Goal: Use online tool/utility: Utilize a website feature to perform a specific function

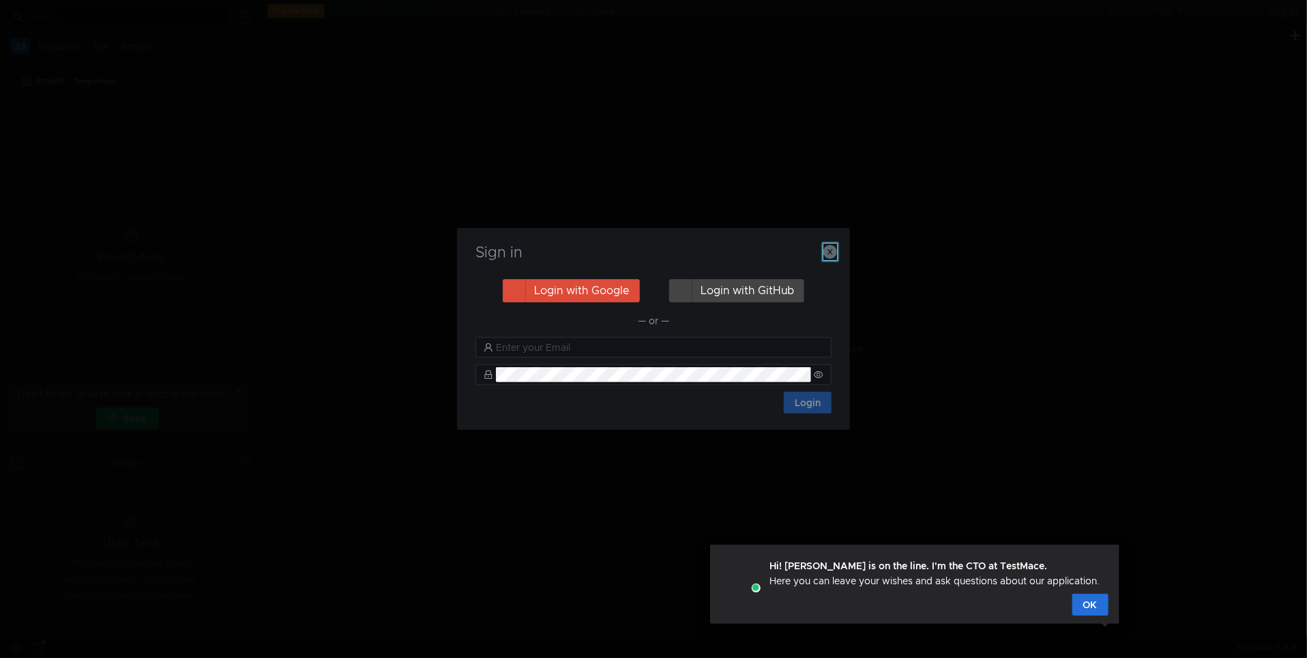
click at [831, 251] on icon "button" at bounding box center [830, 252] width 14 height 14
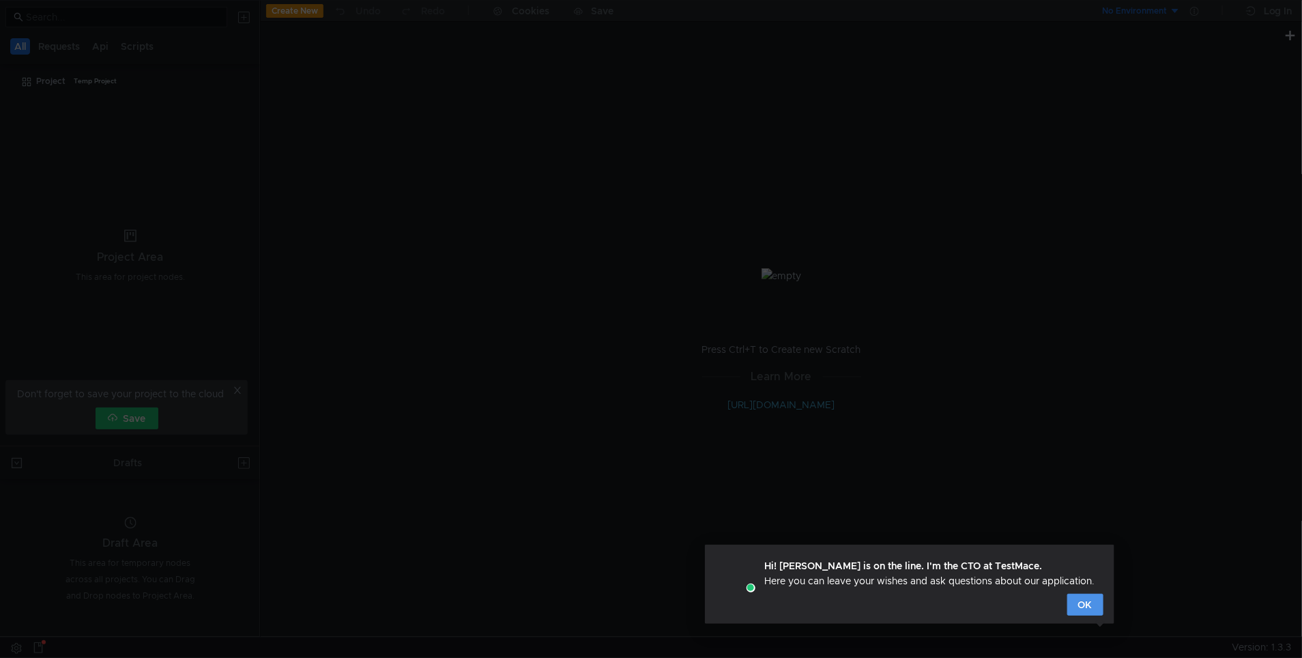
click at [1079, 606] on button "OK" at bounding box center [1085, 605] width 36 height 22
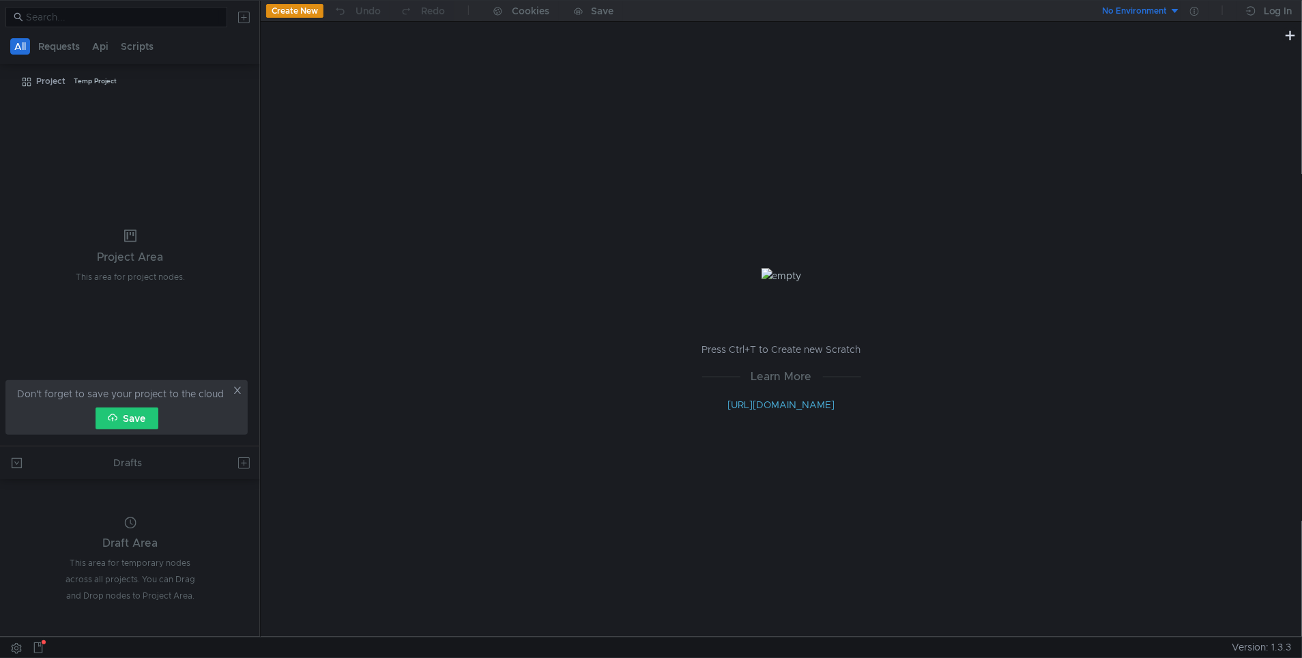
click at [282, 8] on button "Create New" at bounding box center [294, 11] width 57 height 14
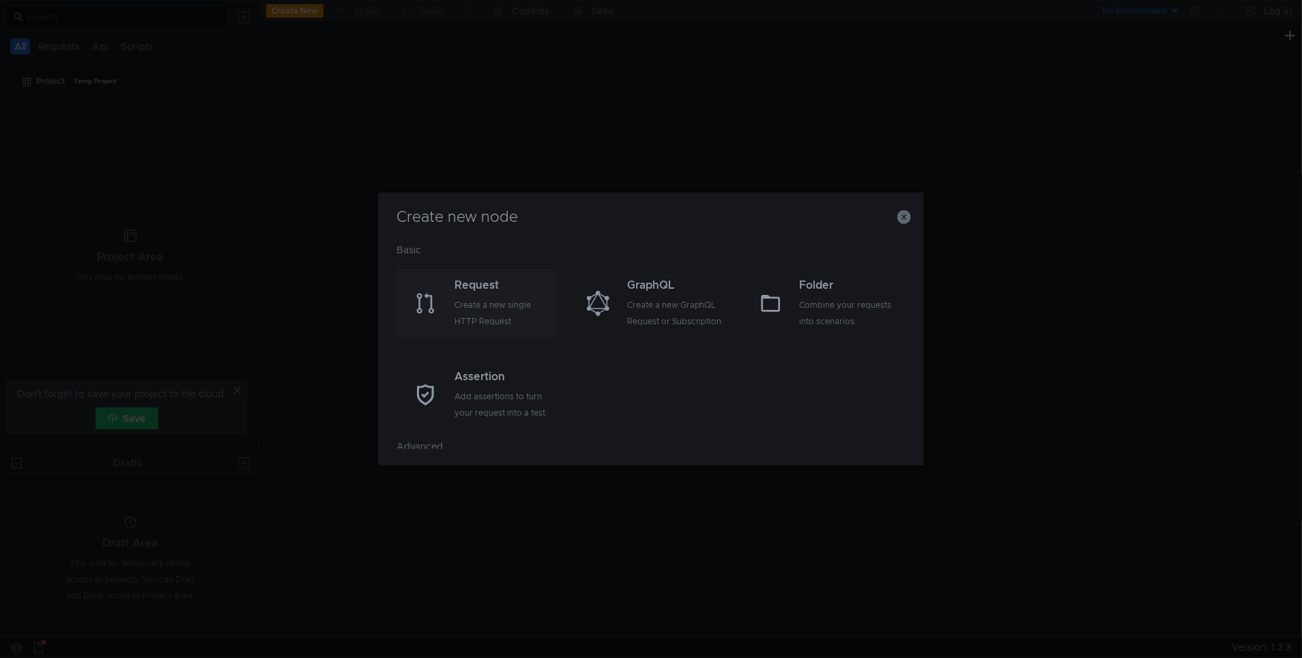
click at [510, 309] on div "Create a new single HTTP Request" at bounding box center [503, 313] width 98 height 33
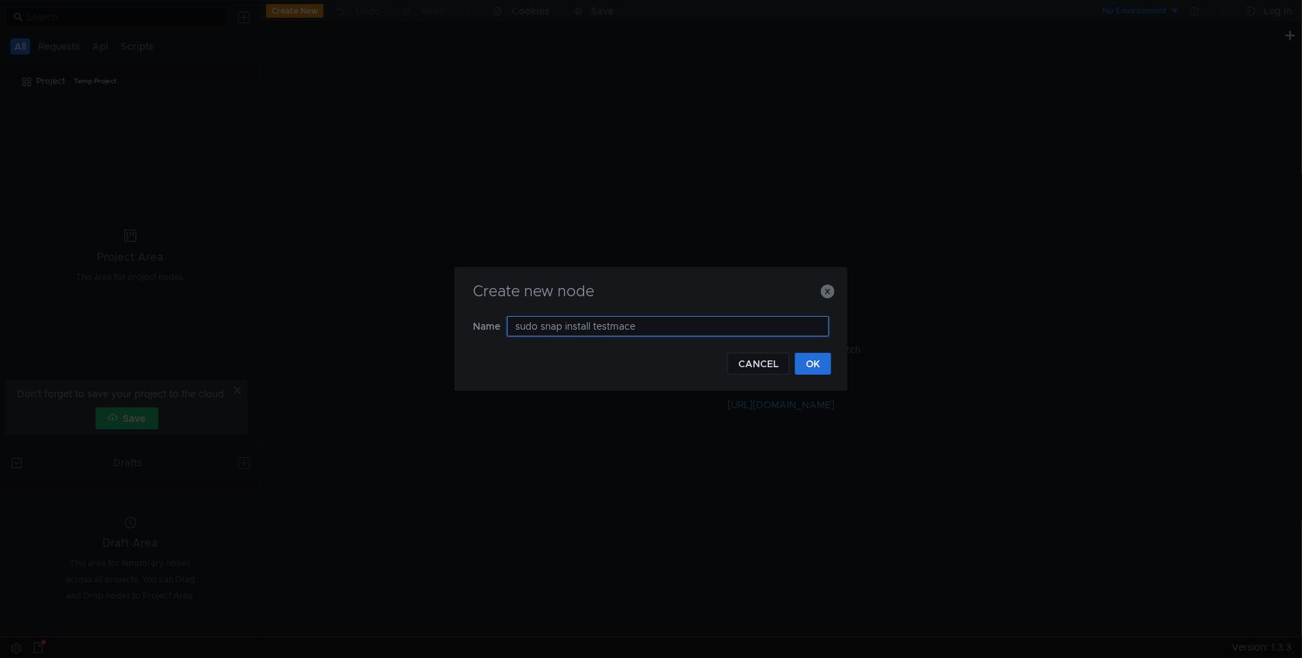
click at [650, 327] on input "sudo snap install testmace" at bounding box center [668, 326] width 322 height 20
paste input "[URL][DOMAIN_NAME]"
click at [546, 331] on input "[URL][DOMAIN_NAME]" at bounding box center [668, 326] width 322 height 20
type input "[DOMAIN_NAME][URL]"
click at [591, 364] on div "CANCEL OK" at bounding box center [651, 364] width 360 height 22
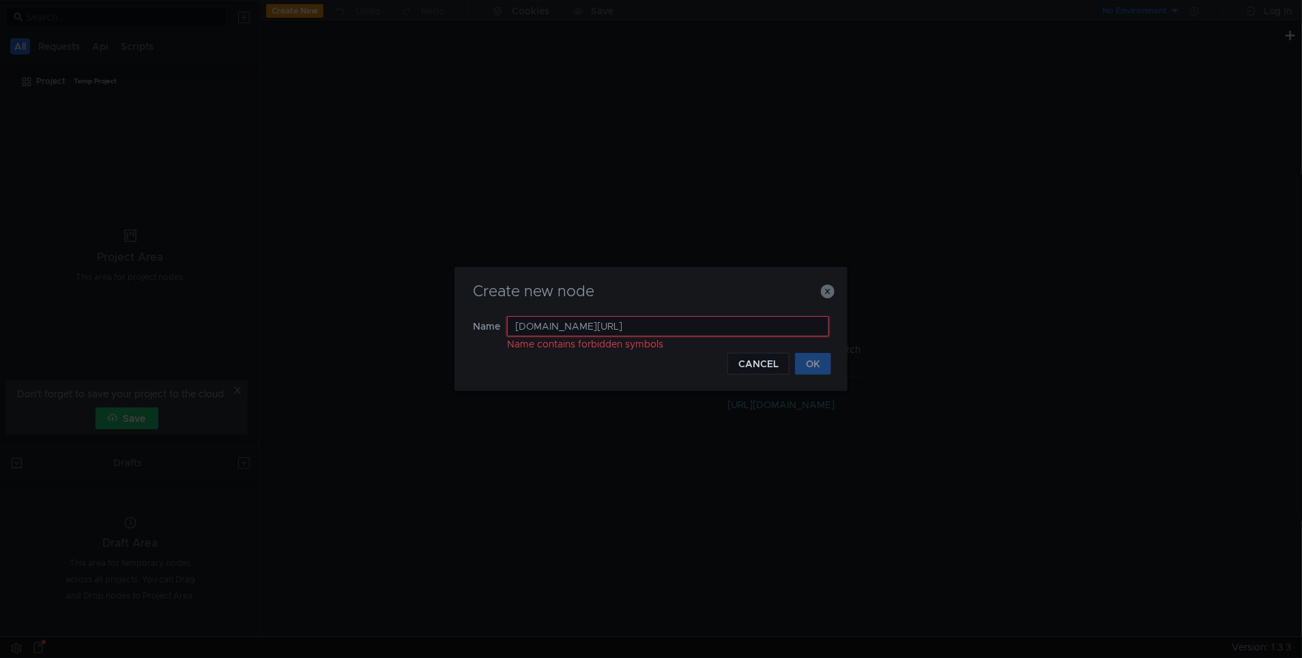
click at [658, 321] on input "[DOMAIN_NAME][URL]" at bounding box center [668, 326] width 322 height 20
click at [515, 321] on input "[DOMAIN_NAME][URL]" at bounding box center [668, 326] width 322 height 20
click at [824, 291] on icon "button" at bounding box center [828, 291] width 14 height 14
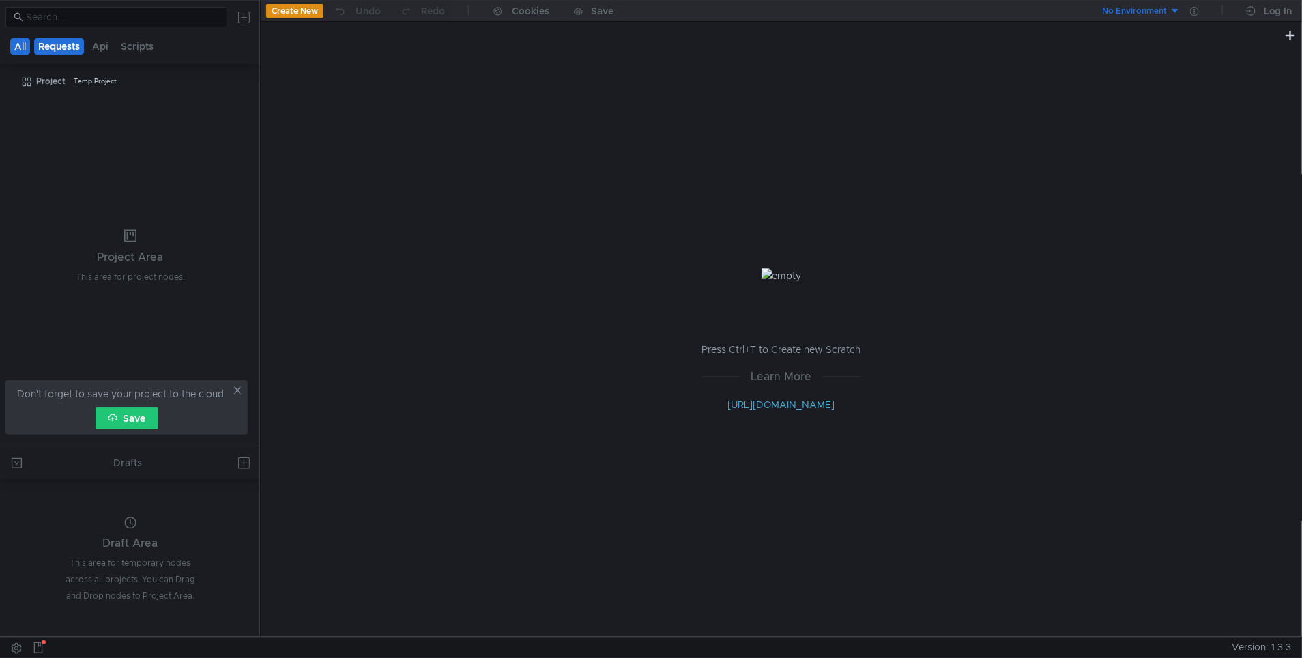
click at [74, 48] on button "Requests" at bounding box center [59, 46] width 50 height 16
click at [244, 384] on div "Don't forget to save your project to the cloud Save" at bounding box center [126, 407] width 242 height 55
click at [233, 394] on icon at bounding box center [238, 390] width 10 height 10
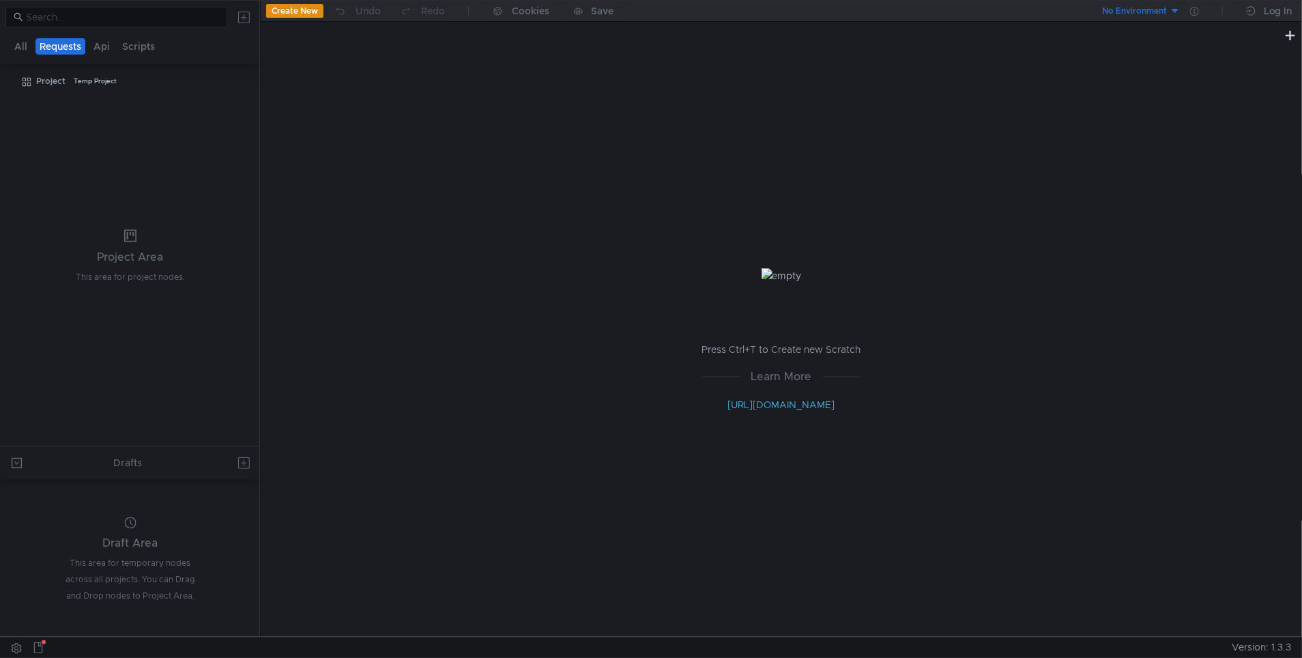
click at [310, 9] on button "Create New" at bounding box center [294, 11] width 57 height 14
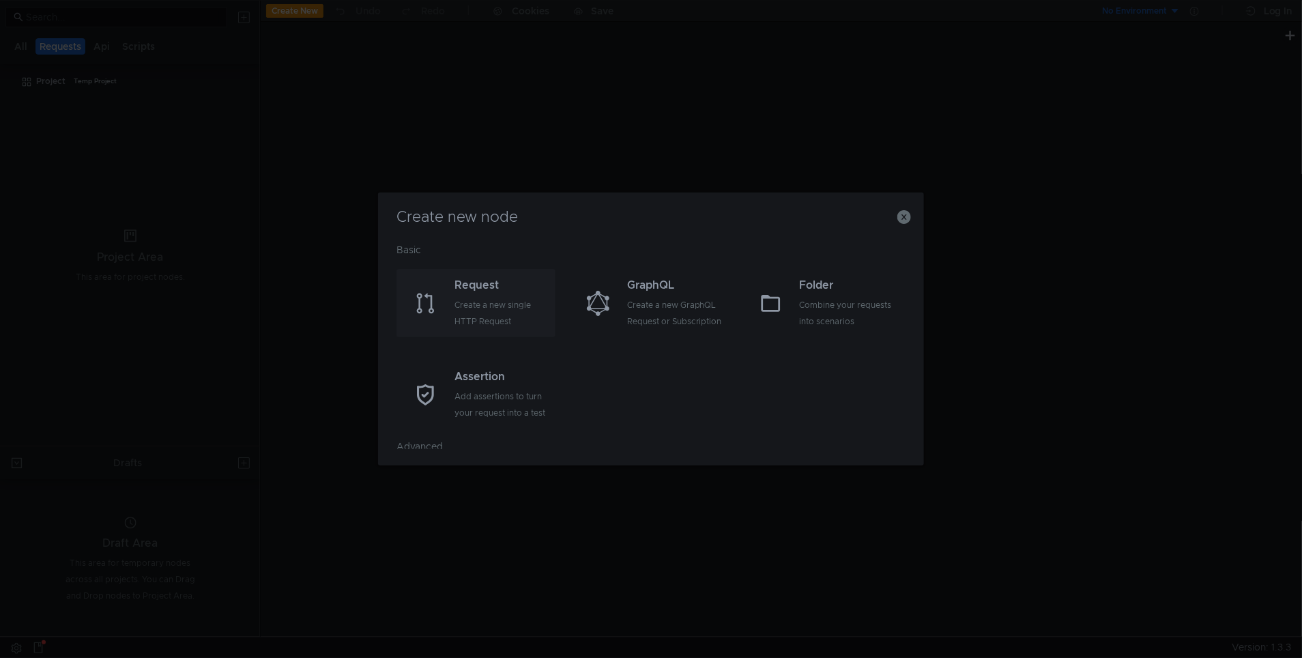
click at [519, 329] on div "Request Create a new single HTTP Request" at bounding box center [475, 303] width 159 height 68
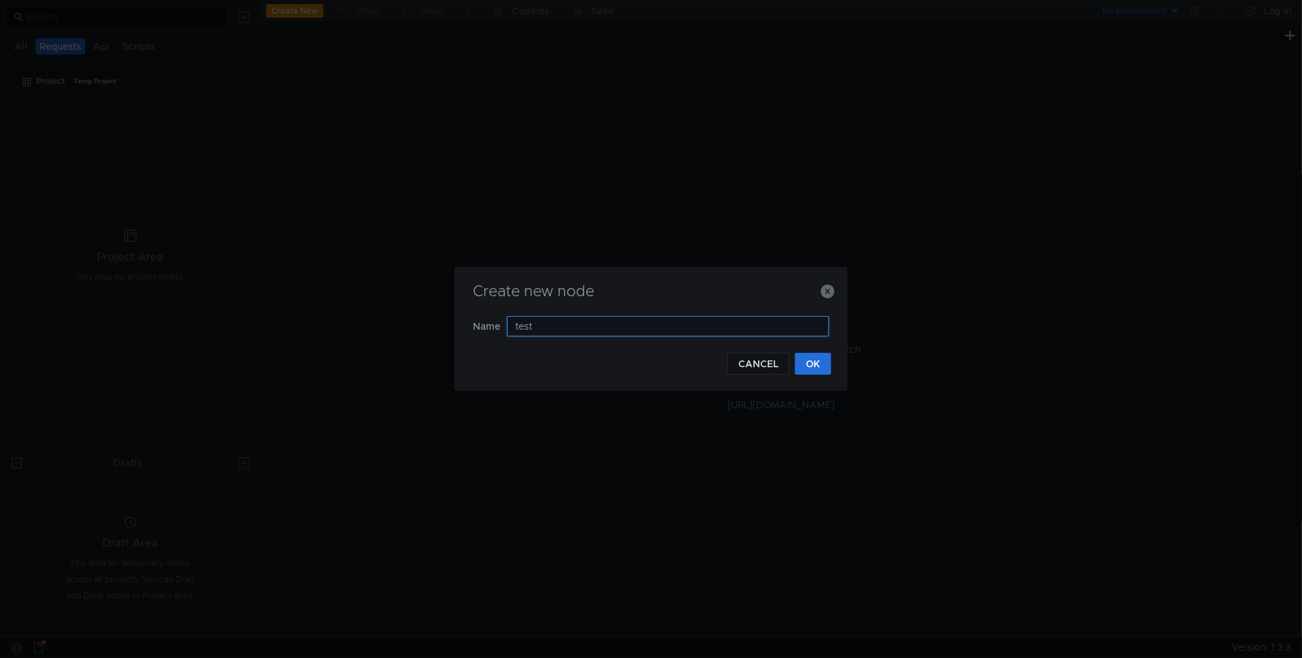
type input "teste"
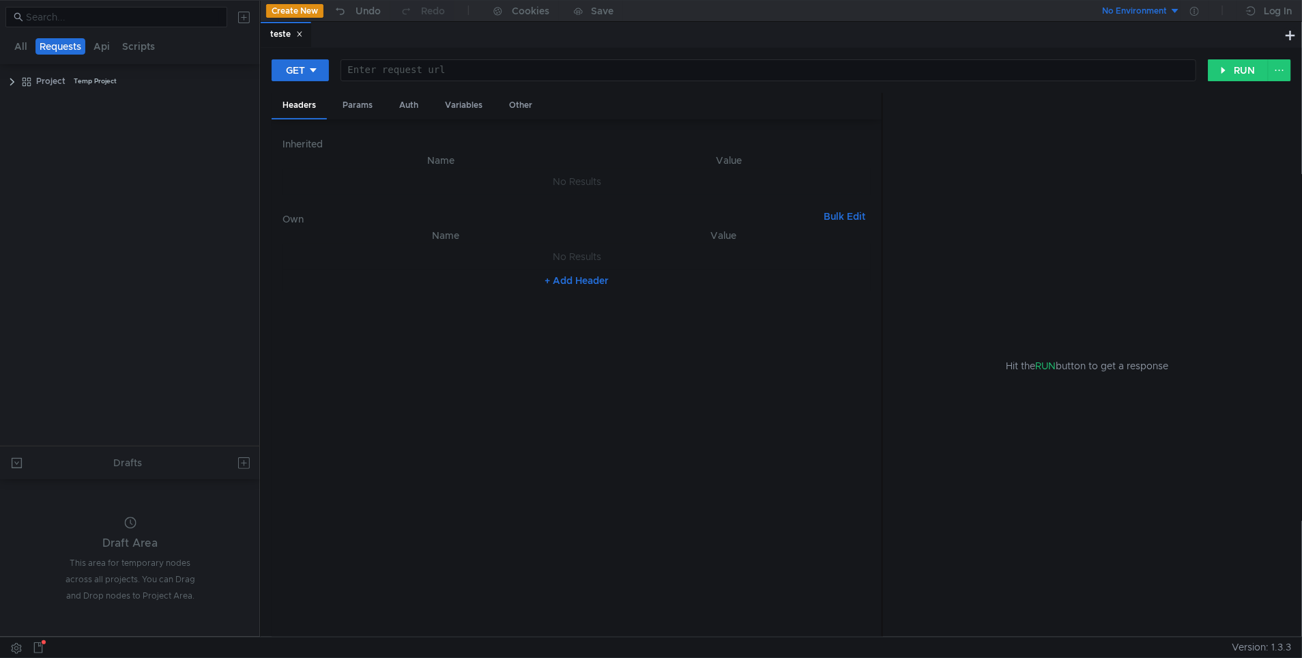
click at [697, 68] on div at bounding box center [768, 81] width 854 height 33
paste textarea "[URL][DOMAIN_NAME]"
click at [1233, 69] on button "RUN" at bounding box center [1238, 70] width 61 height 22
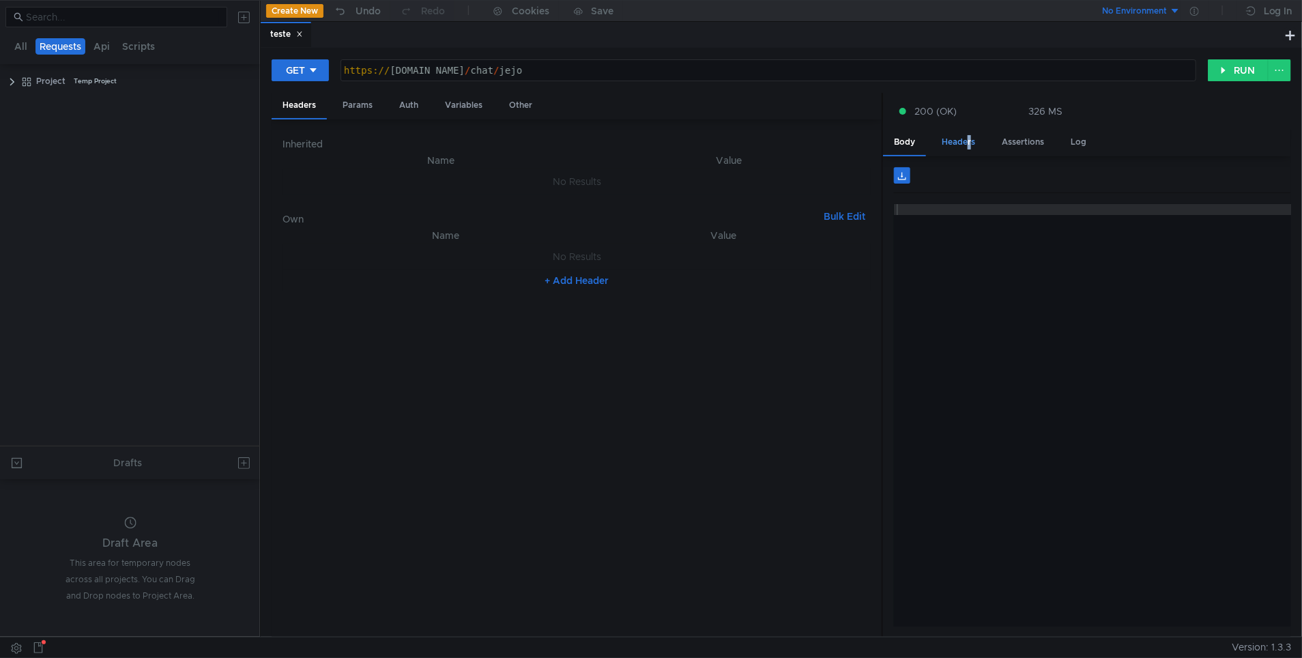
click at [966, 136] on div "Headers" at bounding box center [958, 142] width 55 height 25
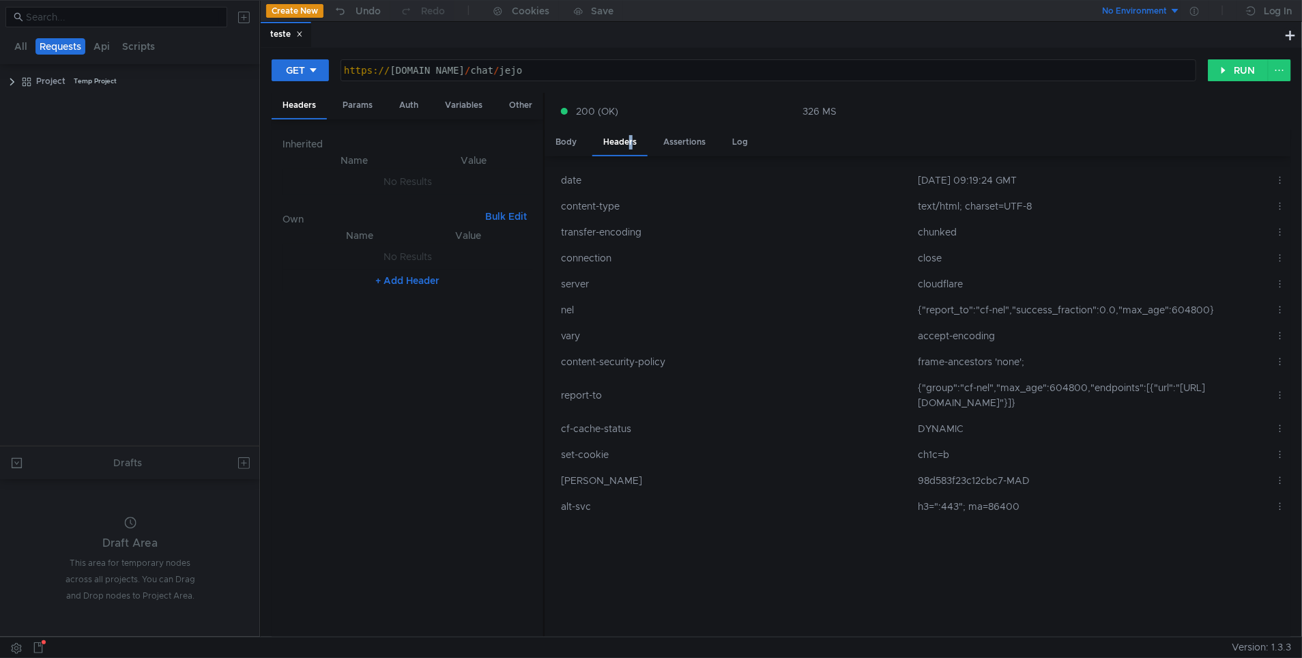
drag, startPoint x: 882, startPoint y: 349, endPoint x: 521, endPoint y: 332, distance: 361.3
click at [521, 332] on as-split "Headers Params Auth Variables Other Inherited Name Value No Results Own Bulk Ed…" at bounding box center [781, 365] width 1019 height 545
drag, startPoint x: 1240, startPoint y: 430, endPoint x: 1216, endPoint y: 433, distance: 24.0
click at [1208, 415] on td "{"group":"cf-nel","max_age":604800,"endpoints":[{"url":"[URL][DOMAIN_NAME]"}]}" at bounding box center [1090, 395] width 357 height 41
click at [1216, 415] on td "{"group":"cf-nel","max_age":604800,"endpoints":[{"url":"[URL][DOMAIN_NAME]"}]}" at bounding box center [1090, 395] width 357 height 41
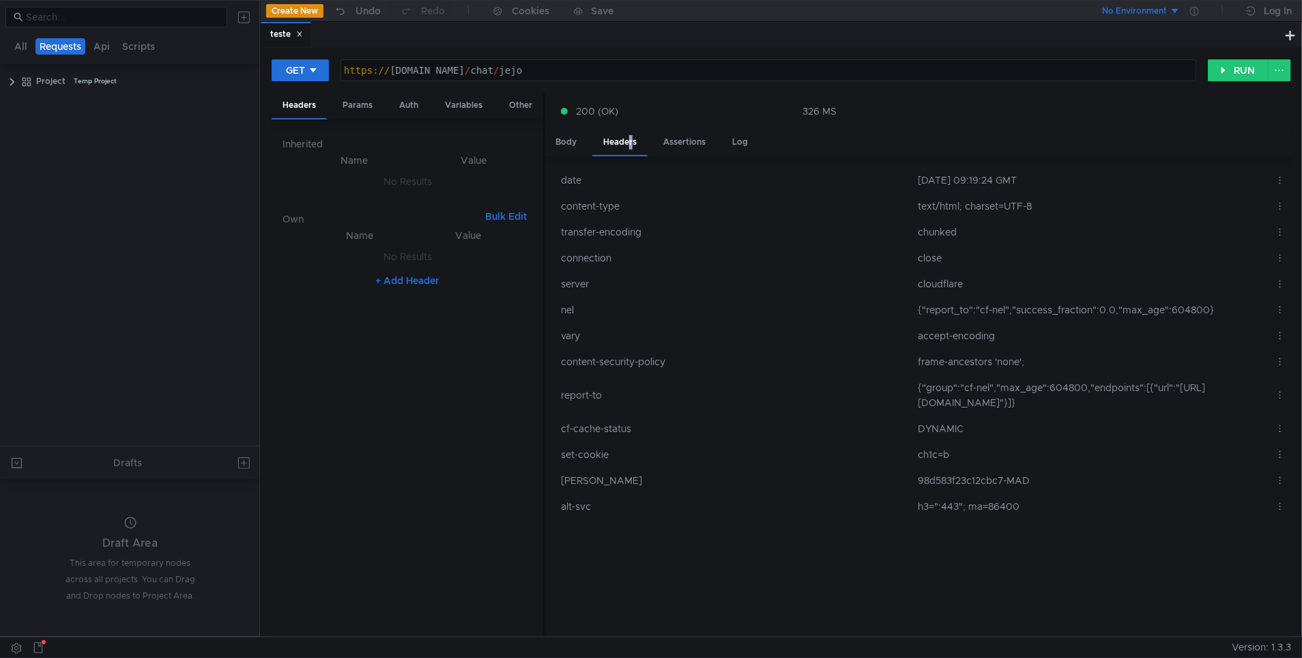
drag, startPoint x: 1238, startPoint y: 430, endPoint x: 952, endPoint y: 400, distance: 288.0
click at [952, 400] on td "{"group":"cf-nel","max_age":604800,"endpoints":[{"url":"[URL][DOMAIN_NAME]"}]}" at bounding box center [1090, 395] width 357 height 41
copy td "[URL][DOMAIN_NAME]"
click at [1276, 68] on button at bounding box center [1279, 70] width 23 height 22
click at [1270, 70] on div at bounding box center [651, 329] width 1302 height 658
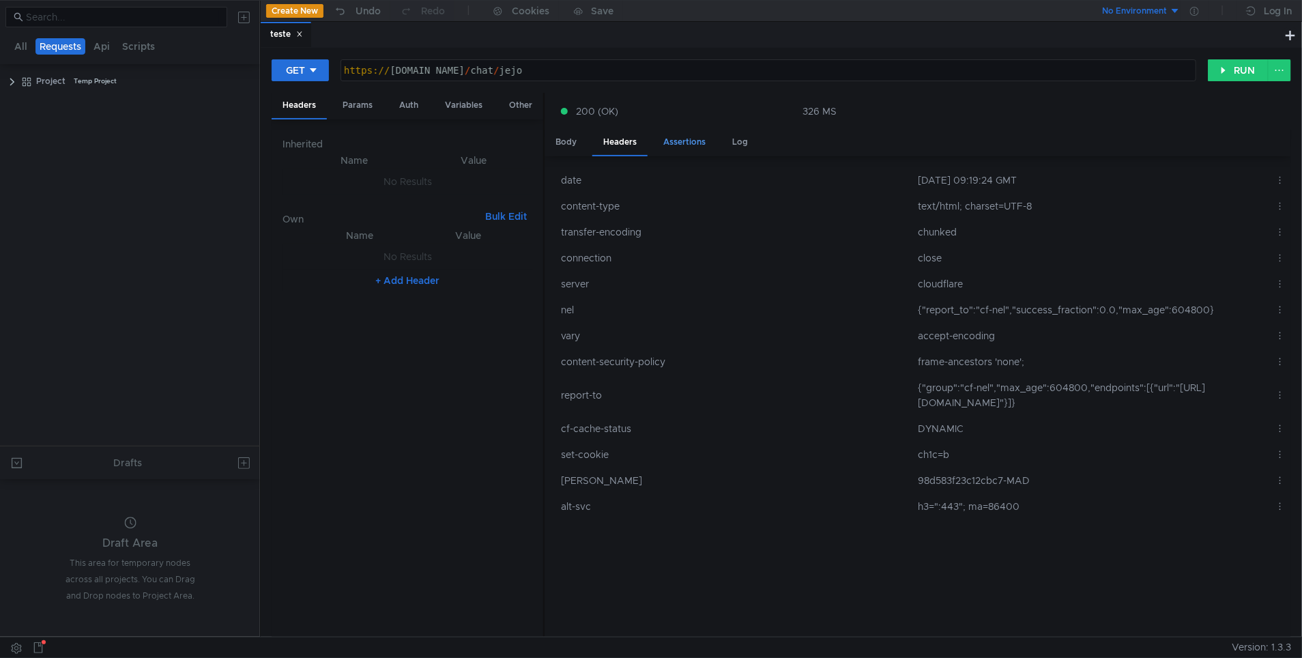
click at [685, 140] on div "Assertions" at bounding box center [684, 142] width 64 height 25
click at [636, 142] on div "Headers" at bounding box center [619, 143] width 55 height 27
click at [643, 69] on div "https:// [DOMAIN_NAME] / chat / jejo" at bounding box center [768, 81] width 854 height 33
click at [545, 69] on div "https:// [DOMAIN_NAME] / chat / jejo" at bounding box center [768, 81] width 854 height 33
paste textarea "&ved=2ahUKEwiAoIjlpZ6QAxUMLPsDHaKdNO04FBAWegQIKRAB&usg=AOvVaw3vshDSjAl2fmlMECOj…"
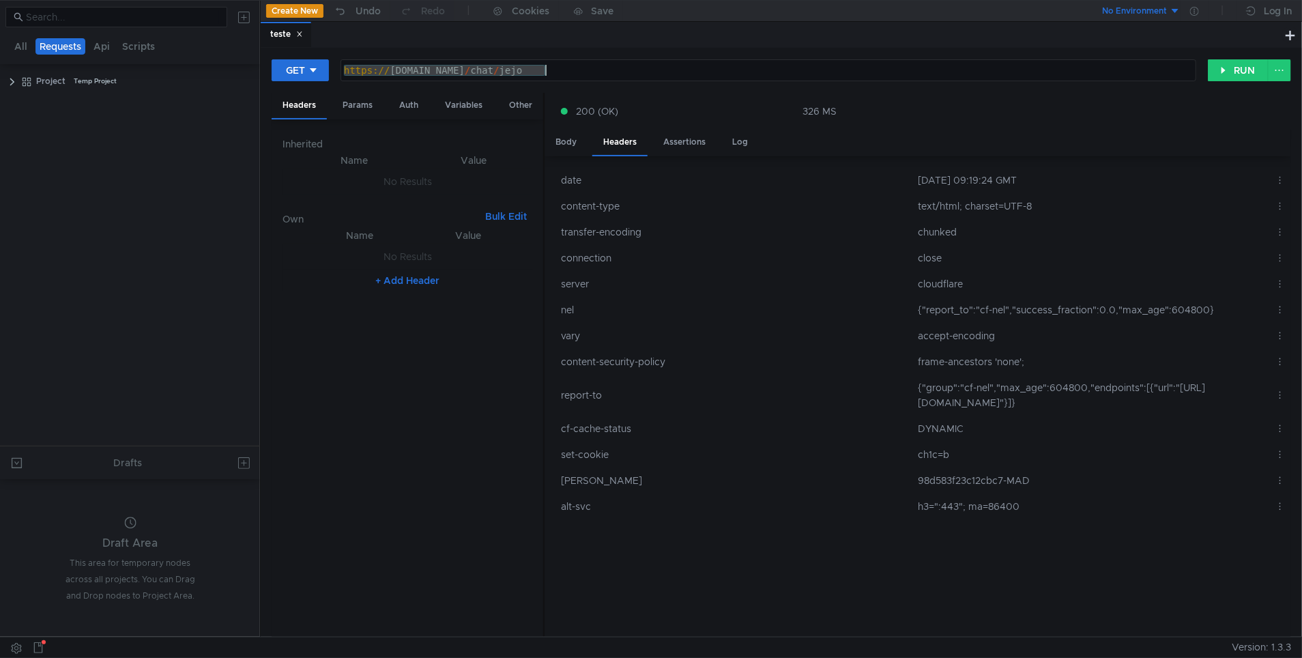
type textarea "[URL][DOMAIN_NAME]"
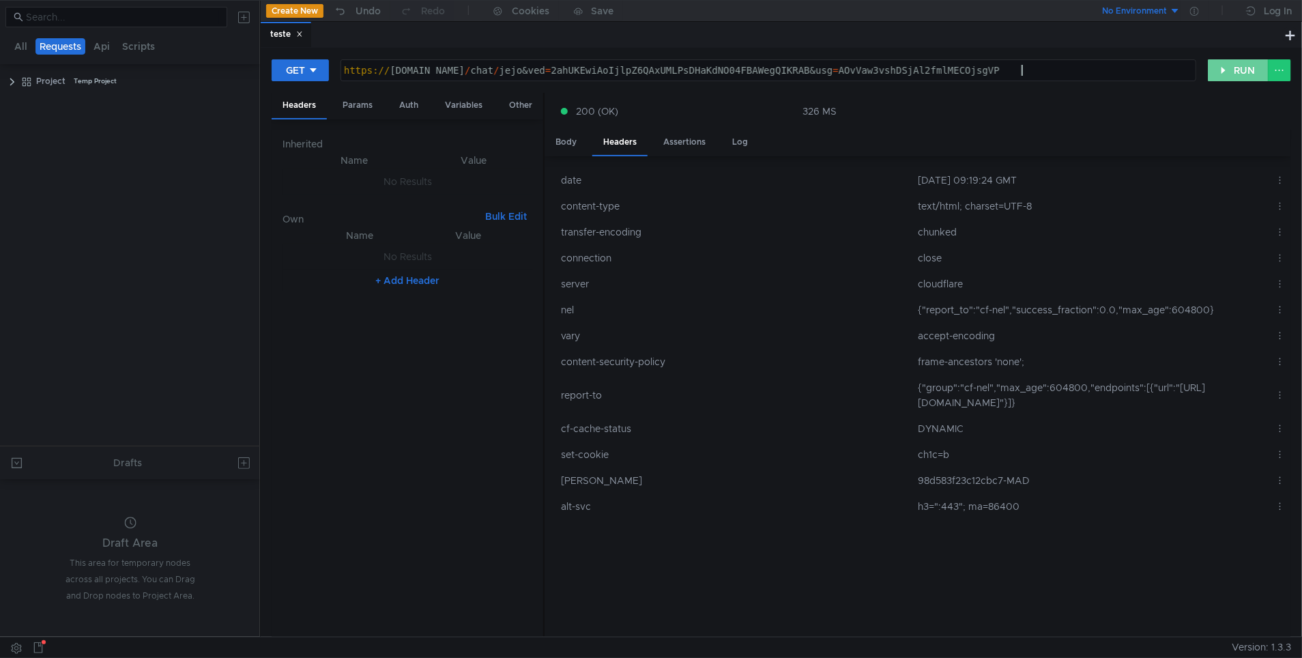
click at [1221, 71] on button "RUN" at bounding box center [1238, 70] width 61 height 22
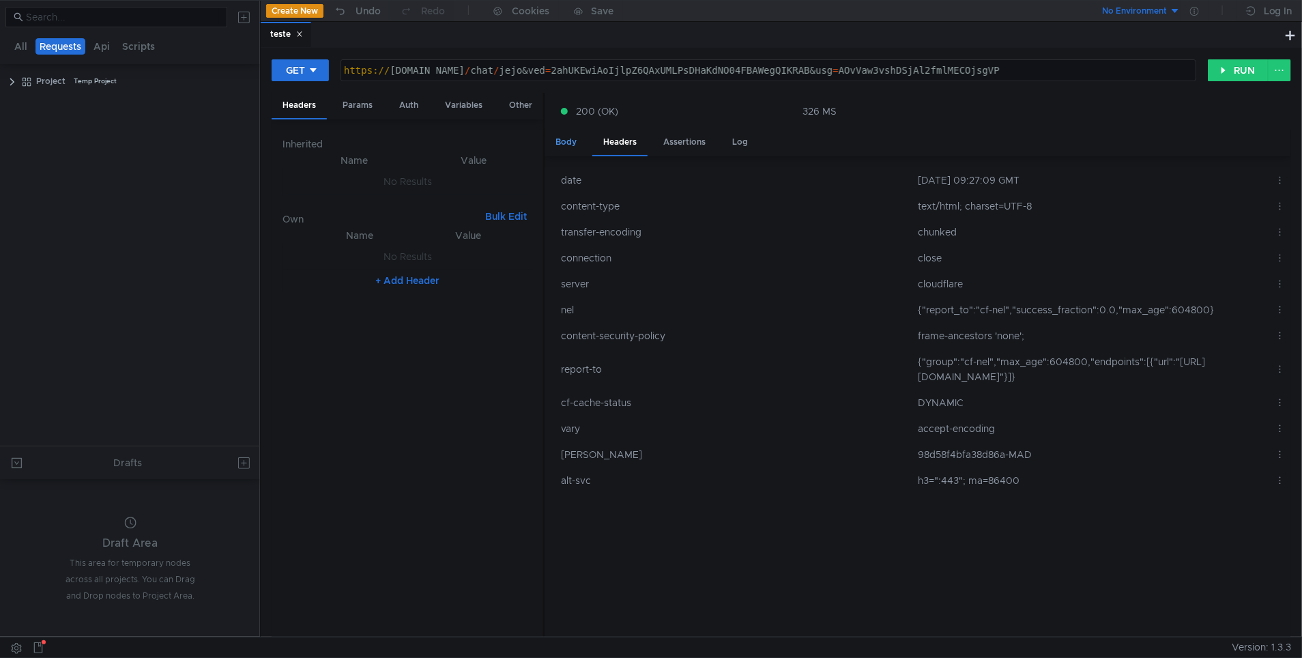
click at [572, 149] on div "Body" at bounding box center [565, 142] width 43 height 25
click at [604, 141] on div "Headers" at bounding box center [619, 143] width 55 height 27
click at [406, 267] on td "No Results" at bounding box center [407, 257] width 250 height 26
click at [405, 282] on button "+ Add Header" at bounding box center [407, 280] width 75 height 16
click at [369, 263] on div at bounding box center [368, 270] width 97 height 33
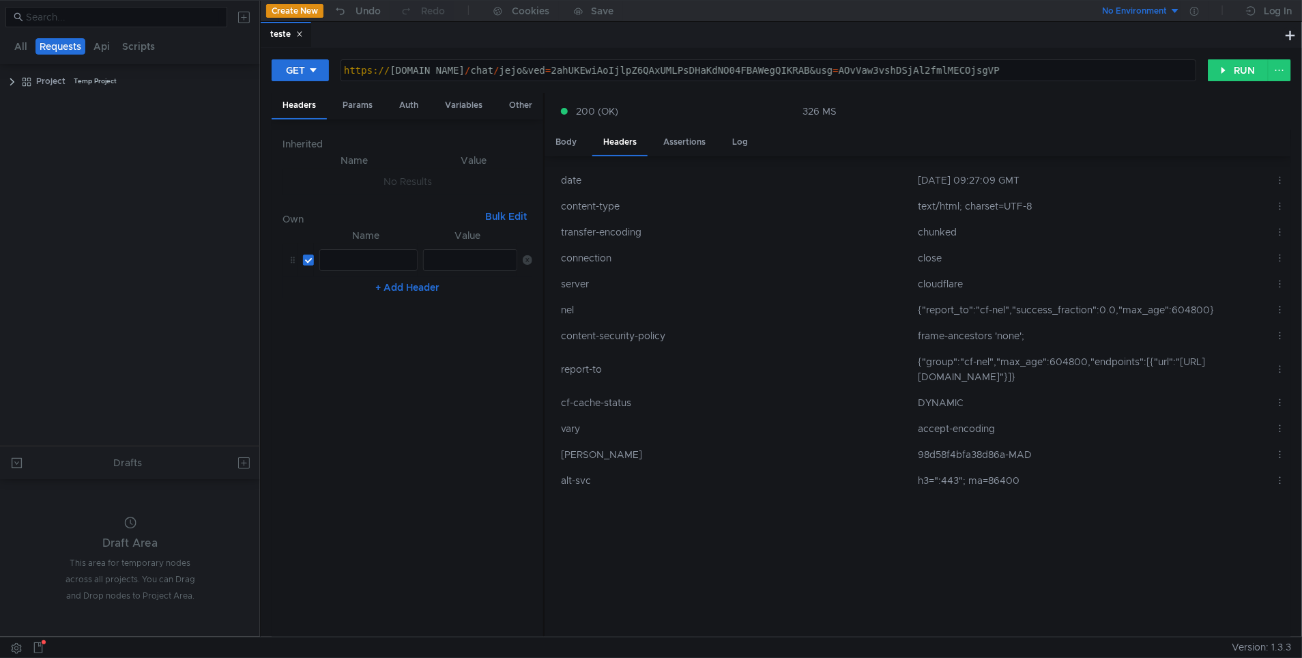
paste textarea "eferer: https://www.google.com/""
drag, startPoint x: 409, startPoint y: 259, endPoint x: 373, endPoint y: 261, distance: 36.2
click at [373, 261] on div "eferer: https://www.google.com/"" at bounding box center [414, 270] width 189 height 33
type textarea "eferer"
click at [446, 257] on div at bounding box center [470, 270] width 93 height 33
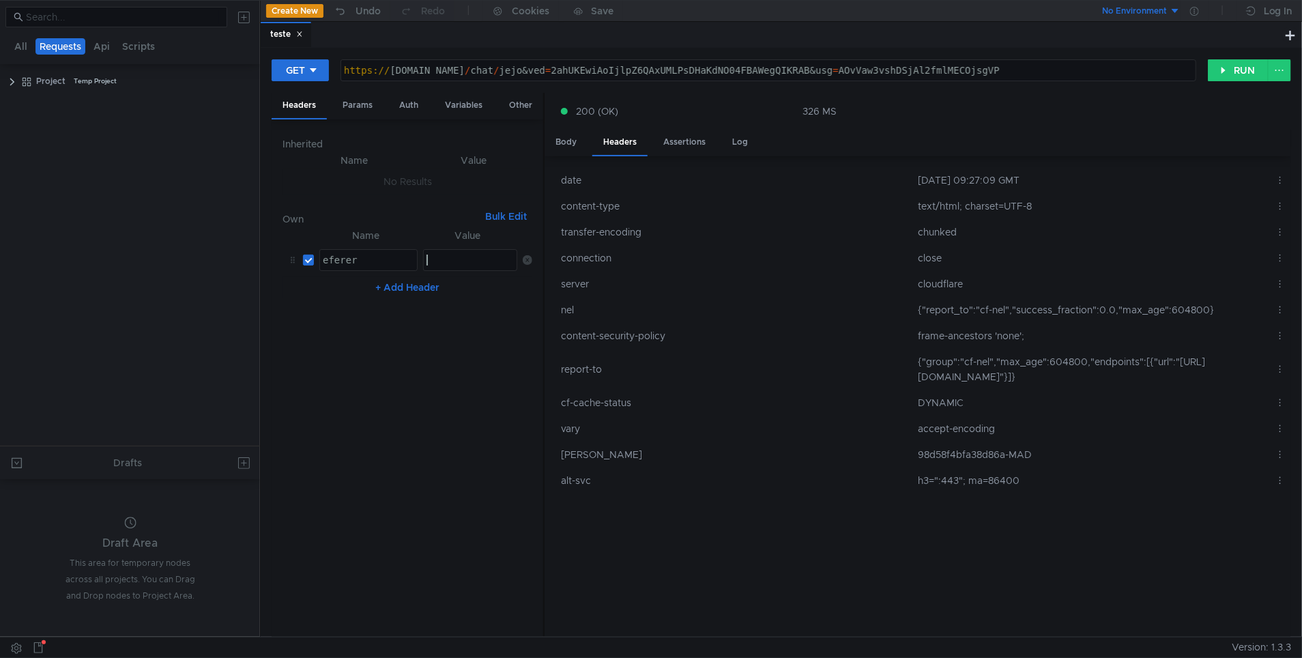
paste textarea "https://www.google.com/"
type textarea "https://www.google.com/"
drag, startPoint x: 508, startPoint y: 258, endPoint x: 309, endPoint y: 248, distance: 198.8
click at [309, 248] on tr "eferer eferer ההההההההההההההההההההההההההההההההההההההההההההההההההההההההההההההההה…" at bounding box center [407, 260] width 250 height 33
click at [1232, 65] on button "RUN" at bounding box center [1238, 70] width 61 height 22
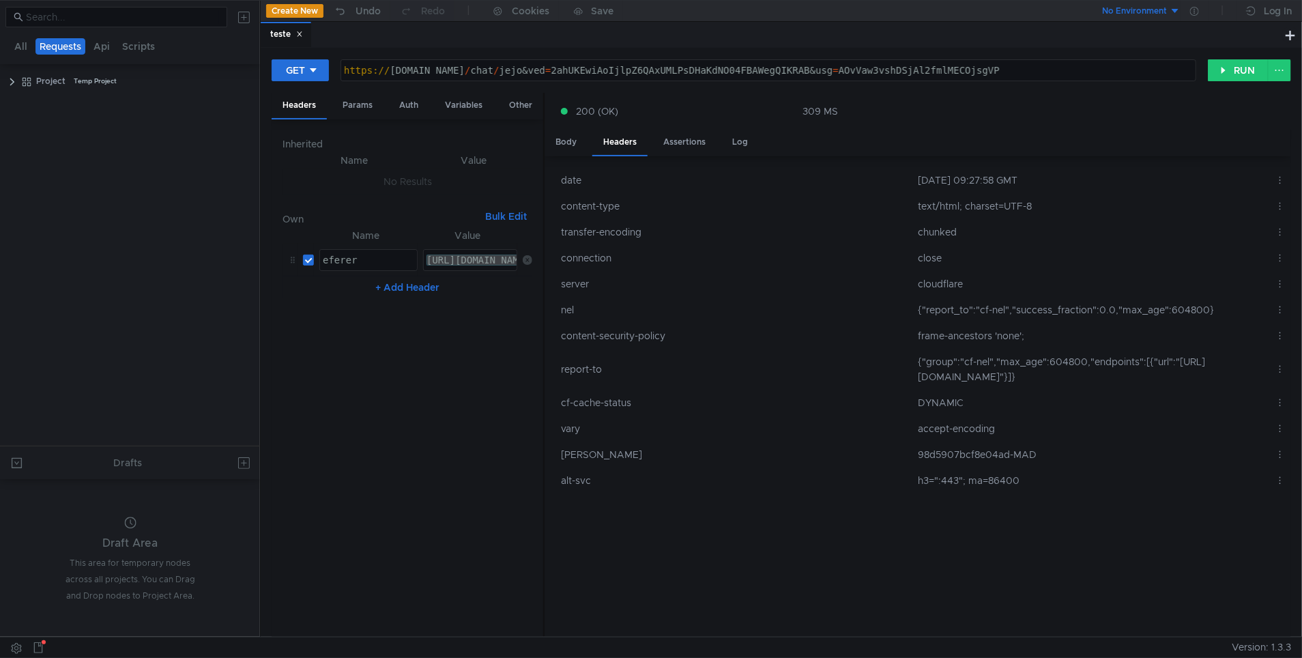
click at [503, 247] on td "https://www.google.com/ https://www.google.com/ ההההההההההההההההההההההההההההההה…" at bounding box center [468, 260] width 100 height 33
click at [465, 260] on div "https://www.google.com/" at bounding box center [470, 260] width 93 height 20
click at [386, 341] on nz-table "Name Value eferer eferer הההההההההההההההההההההההההההההההההההההההההההההההההההההה…" at bounding box center [407, 426] width 250 height 399
drag, startPoint x: 418, startPoint y: 379, endPoint x: 427, endPoint y: 313, distance: 66.8
click at [418, 373] on nz-table "Name Value eferer eferer הההההההההההההההההההההההההההההההההההההההההההההההההההההה…" at bounding box center [407, 426] width 250 height 399
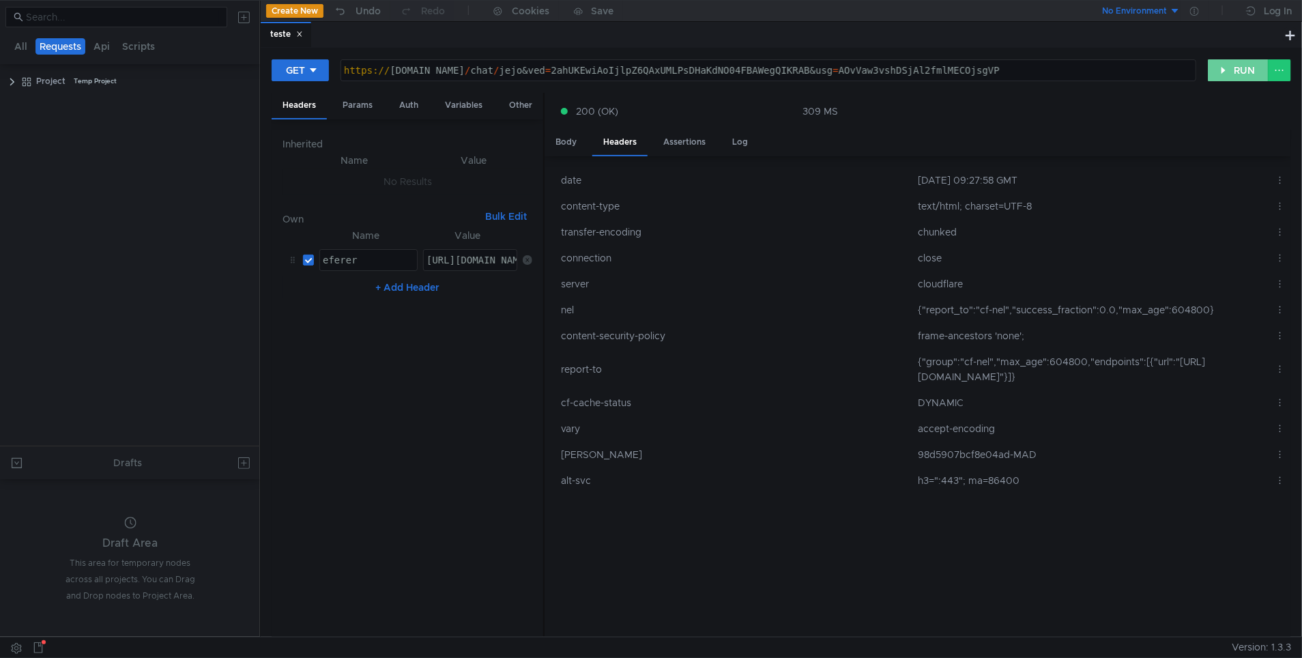
click at [1235, 75] on button "RUN" at bounding box center [1238, 70] width 61 height 22
